Goal: Check status: Check status

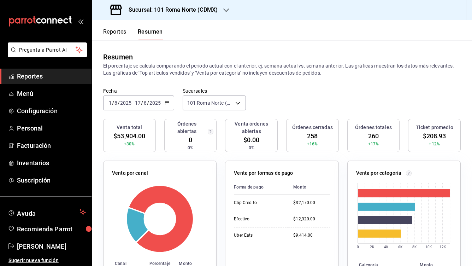
click at [122, 33] on button "Reportes" at bounding box center [114, 34] width 23 height 12
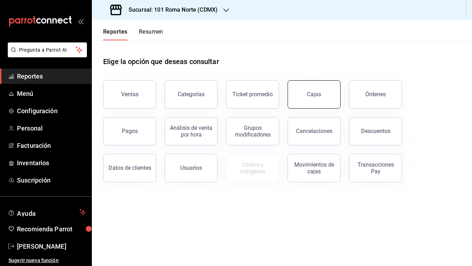
click at [306, 95] on button "Cajas" at bounding box center [314, 94] width 53 height 28
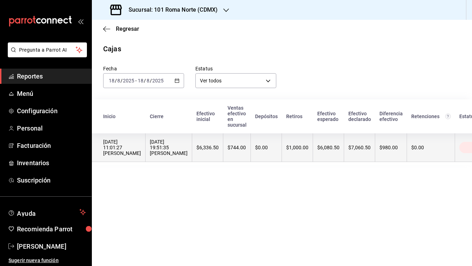
click at [208, 140] on th "$6,336.50" at bounding box center [207, 147] width 31 height 29
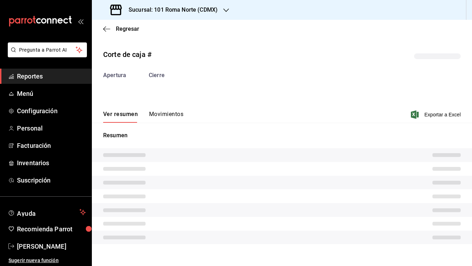
click at [160, 76] on div "Cierre" at bounding box center [157, 75] width 16 height 8
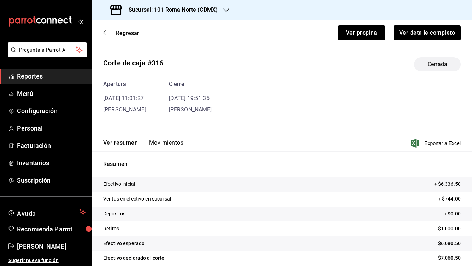
click at [167, 148] on button "Movimientos" at bounding box center [166, 145] width 34 height 12
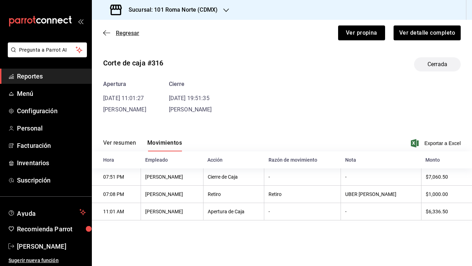
click at [106, 32] on icon "button" at bounding box center [106, 32] width 7 height 0
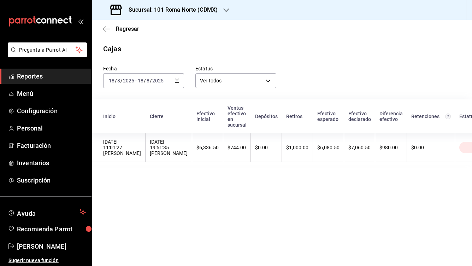
click at [128, 81] on input "2025" at bounding box center [129, 81] width 12 height 6
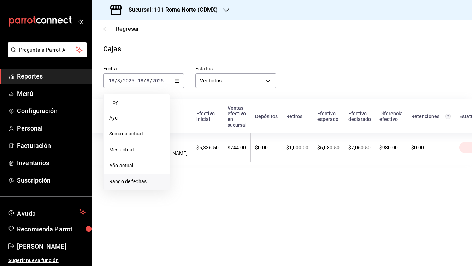
click at [125, 180] on span "Rango de fechas" at bounding box center [136, 181] width 55 height 7
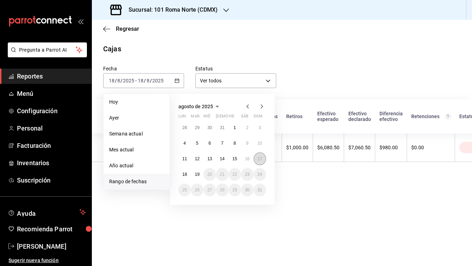
click at [258, 157] on abbr "17" at bounding box center [260, 158] width 5 height 5
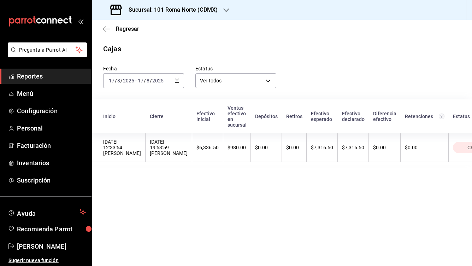
click at [121, 82] on span "/" at bounding box center [121, 81] width 2 height 6
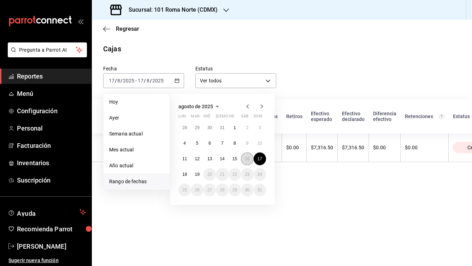
click at [248, 161] on button "16" at bounding box center [247, 158] width 12 height 13
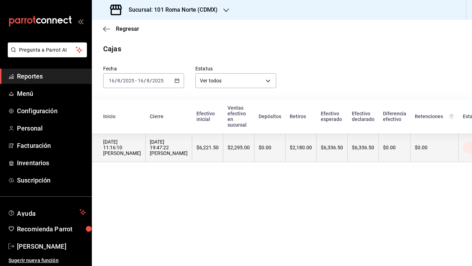
click at [206, 146] on div "$6,221.50" at bounding box center [207, 147] width 22 height 6
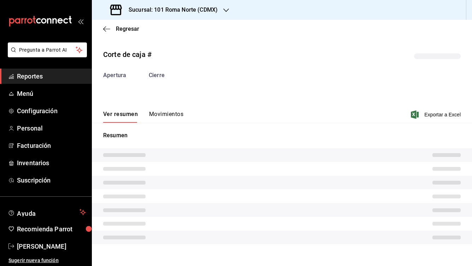
click at [165, 112] on button "Movimientos" at bounding box center [166, 117] width 34 height 12
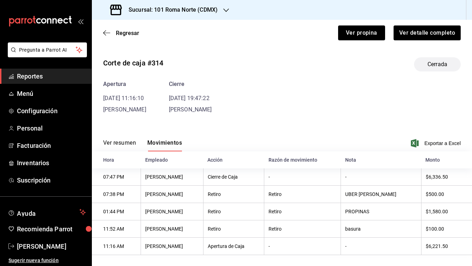
click at [169, 6] on h3 "Sucursal: 101 Roma Norte (CDMX)" at bounding box center [170, 10] width 95 height 8
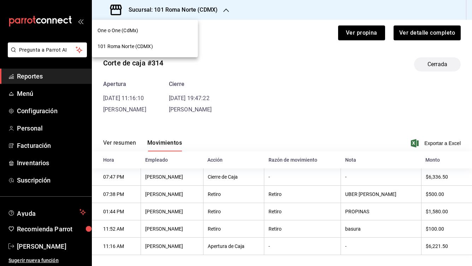
click at [158, 35] on div "One o One (CdMx)" at bounding box center [145, 31] width 106 height 16
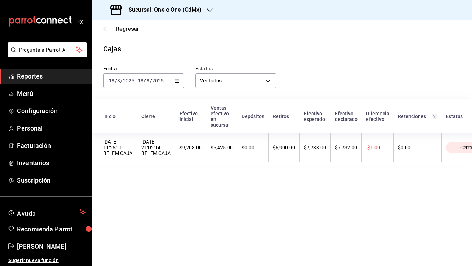
click at [138, 86] on div "[DATE] [DATE] - [DATE] [DATE]" at bounding box center [143, 80] width 81 height 15
click at [185, 47] on div "Cajas" at bounding box center [282, 48] width 380 height 11
click at [162, 81] on input "2025" at bounding box center [158, 81] width 12 height 6
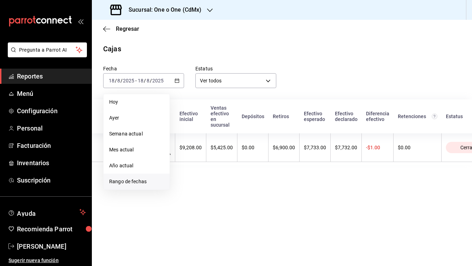
click at [137, 181] on span "Rango de fechas" at bounding box center [136, 181] width 55 height 7
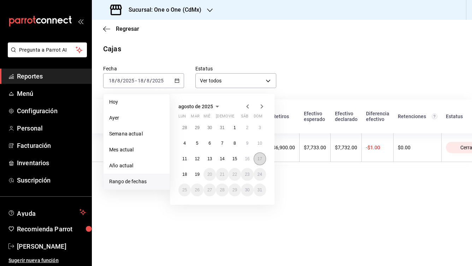
click at [258, 160] on abbr "17" at bounding box center [260, 158] width 5 height 5
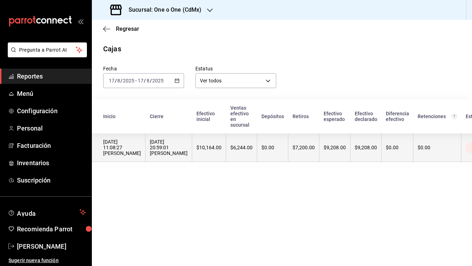
click at [242, 145] on th "$6,244.00" at bounding box center [241, 147] width 31 height 29
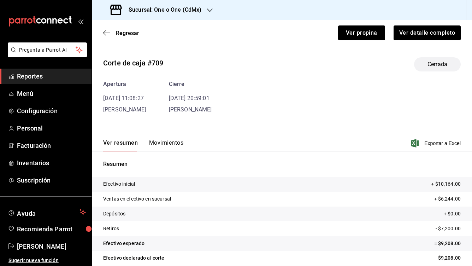
click at [169, 141] on button "Movimientos" at bounding box center [166, 145] width 34 height 12
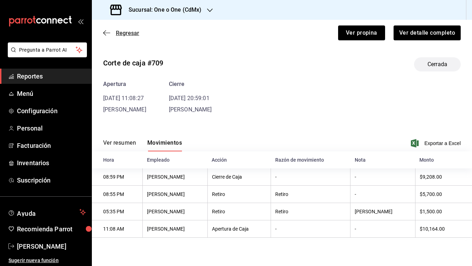
click at [107, 35] on icon "button" at bounding box center [106, 33] width 7 height 6
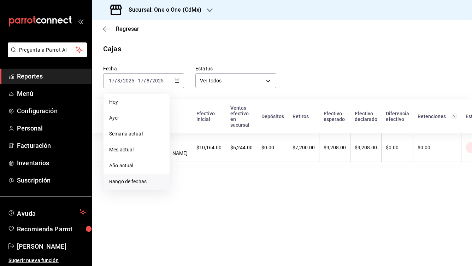
click at [132, 178] on span "Rango de fechas" at bounding box center [136, 181] width 55 height 7
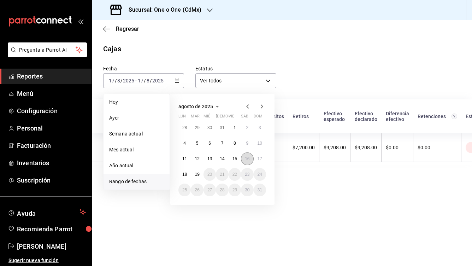
click at [246, 159] on abbr "16" at bounding box center [247, 158] width 5 height 5
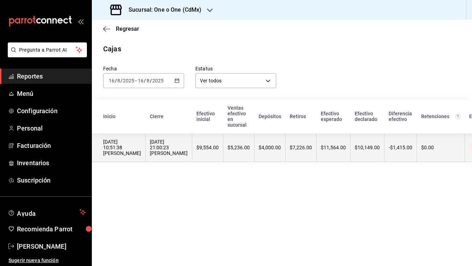
click at [223, 161] on th "$5,236.00" at bounding box center [238, 147] width 31 height 29
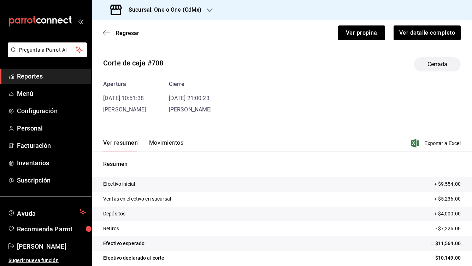
click at [167, 141] on button "Movimientos" at bounding box center [166, 145] width 34 height 12
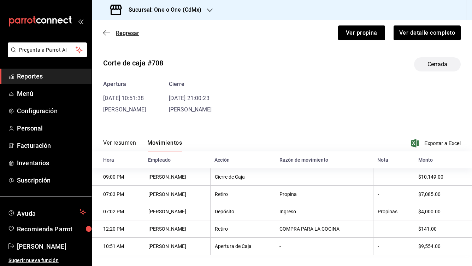
click at [111, 32] on span "Regresar" at bounding box center [121, 33] width 36 height 7
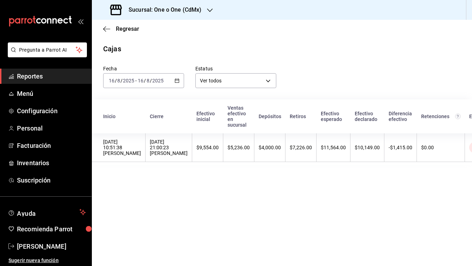
click at [158, 80] on input "2025" at bounding box center [158, 81] width 12 height 6
click at [146, 52] on div "Cajas" at bounding box center [282, 48] width 380 height 11
click at [175, 81] on \(Stroke\) "button" at bounding box center [177, 81] width 4 height 4
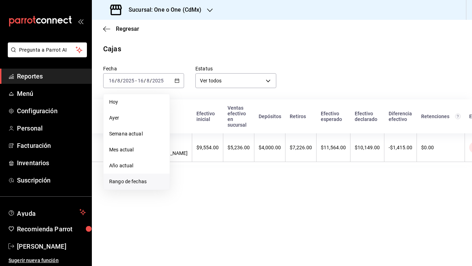
click at [152, 178] on span "Rango de fechas" at bounding box center [136, 181] width 55 height 7
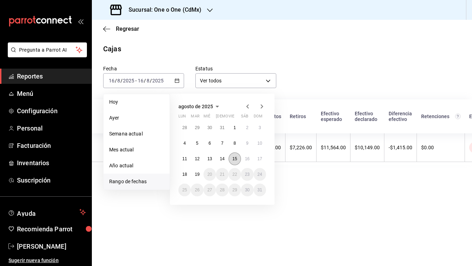
click at [236, 160] on abbr "15" at bounding box center [234, 158] width 5 height 5
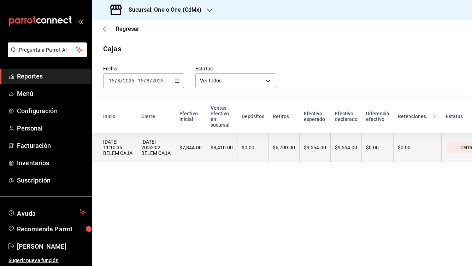
click at [259, 153] on th "$0.00" at bounding box center [252, 147] width 31 height 29
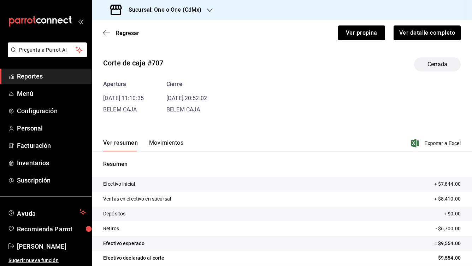
click at [172, 146] on button "Movimientos" at bounding box center [166, 145] width 34 height 12
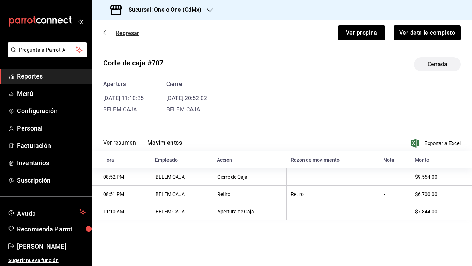
click at [106, 32] on icon "button" at bounding box center [106, 33] width 7 height 6
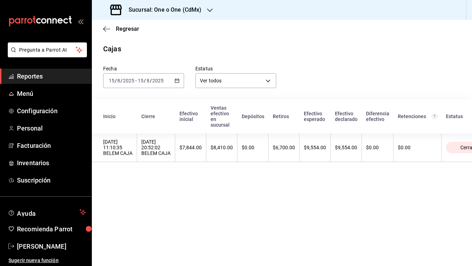
click at [158, 84] on div "[DATE] [DATE] - [DATE] [DATE]" at bounding box center [143, 80] width 81 height 15
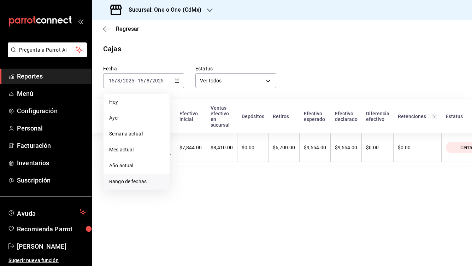
click at [144, 179] on span "Rango de fechas" at bounding box center [136, 181] width 55 height 7
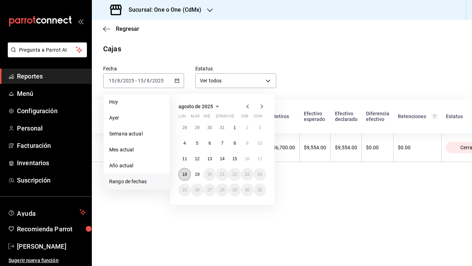
click at [186, 174] on abbr "18" at bounding box center [184, 174] width 5 height 5
